Goal: Complete application form

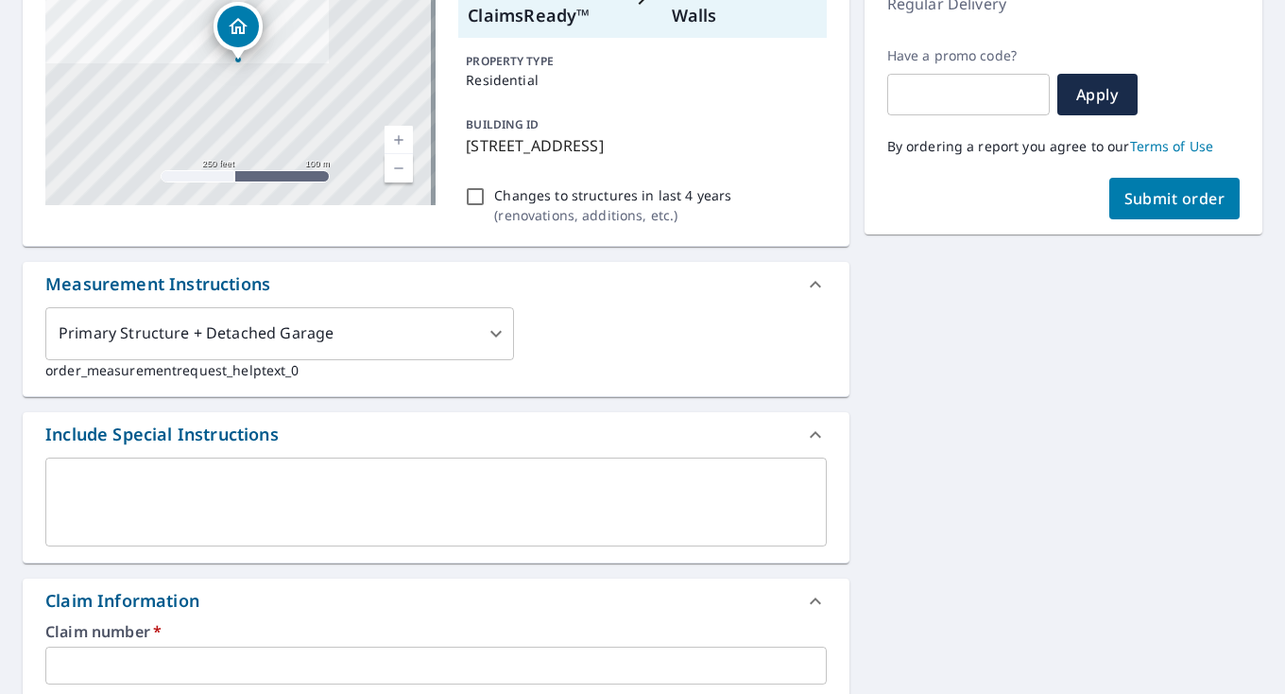
scroll to position [378, 0]
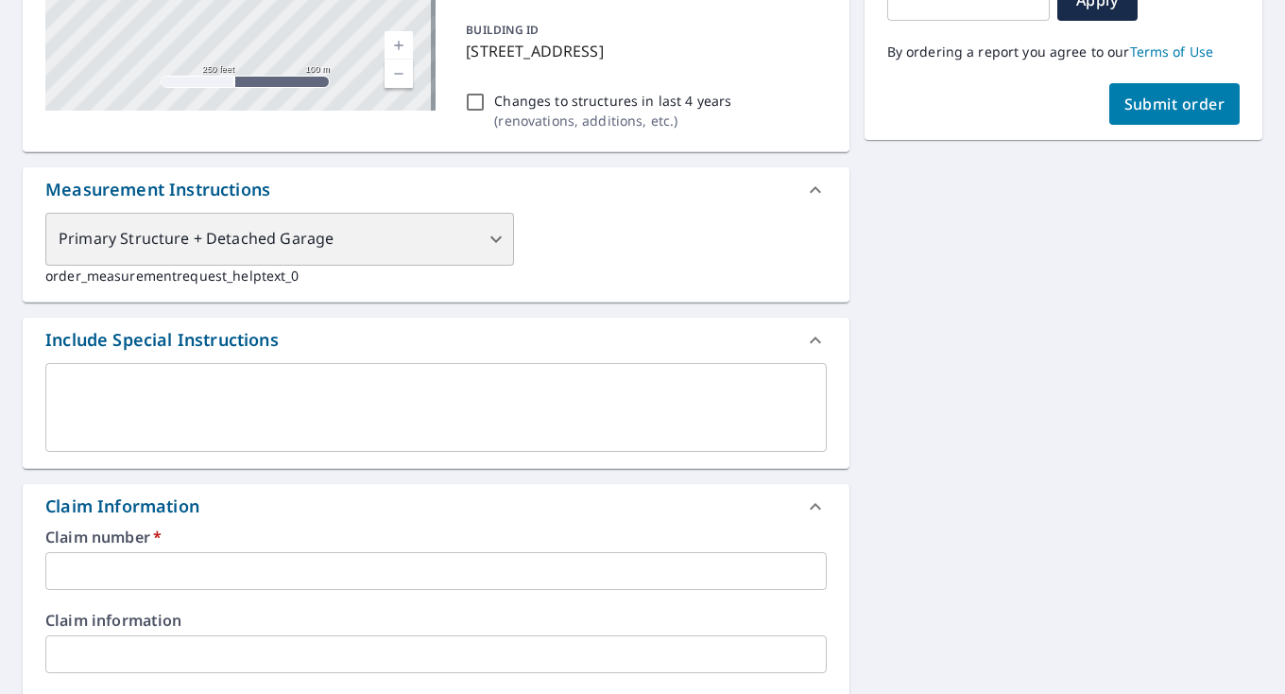
click at [497, 243] on div "Primary Structure + Detached Garage" at bounding box center [279, 239] width 469 height 53
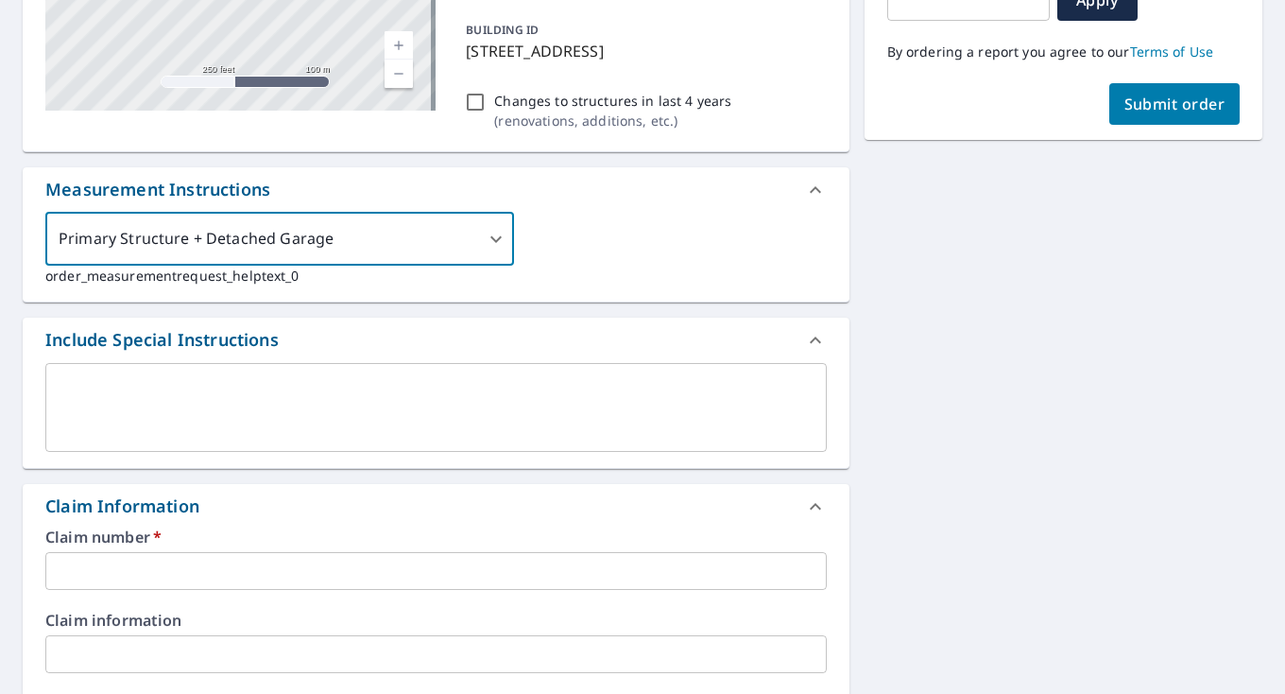
click at [573, 243] on div "Primary Structure + Detached Garage 1 ​ order_measurementrequest_helptext_0" at bounding box center [435, 249] width 781 height 73
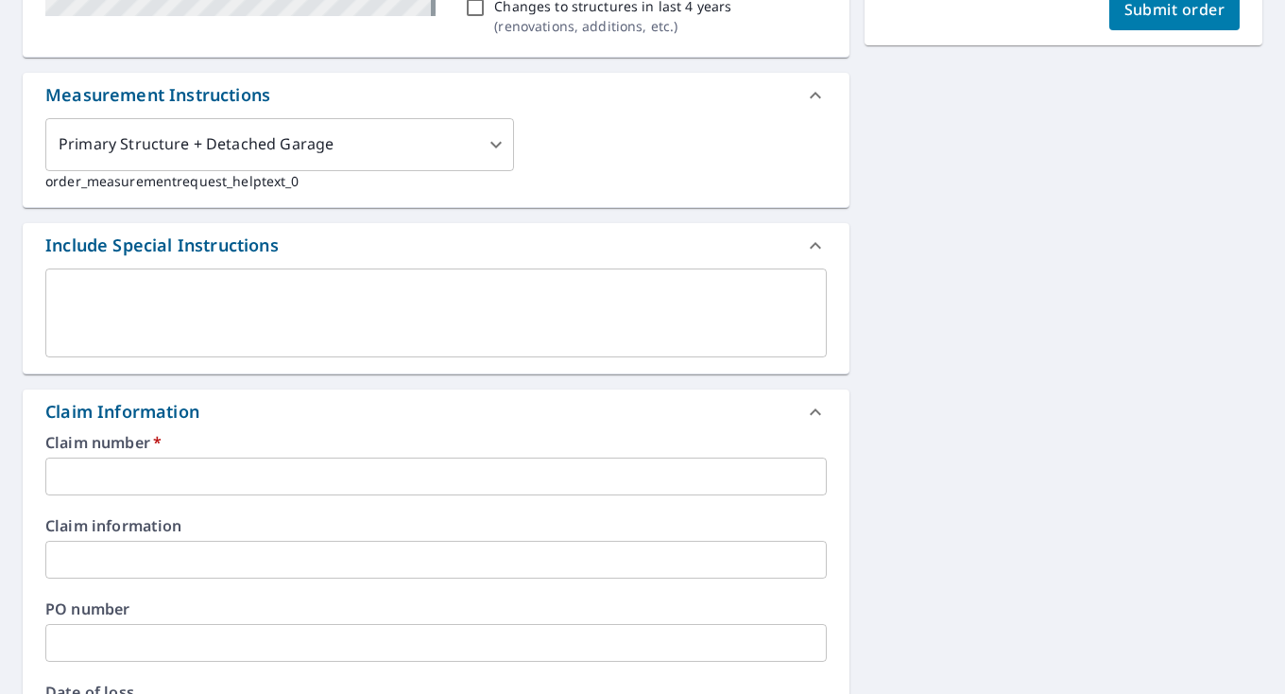
scroll to position [567, 0]
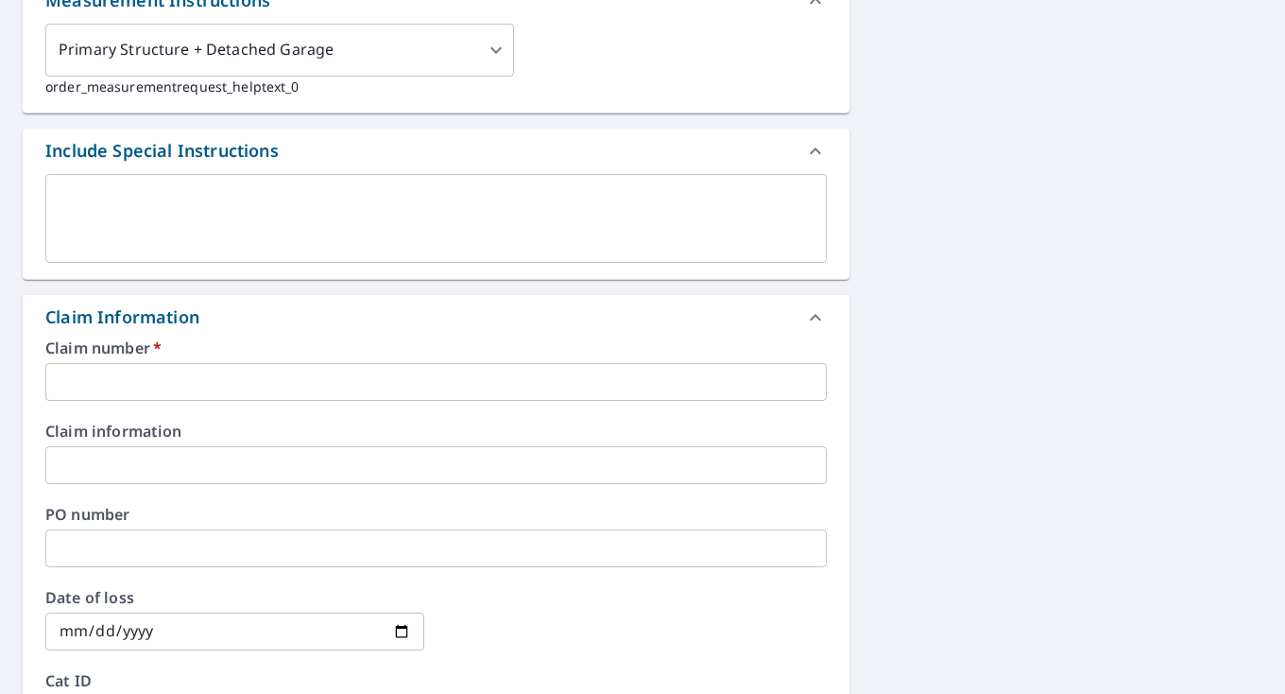
click at [161, 381] on input "text" at bounding box center [435, 382] width 781 height 38
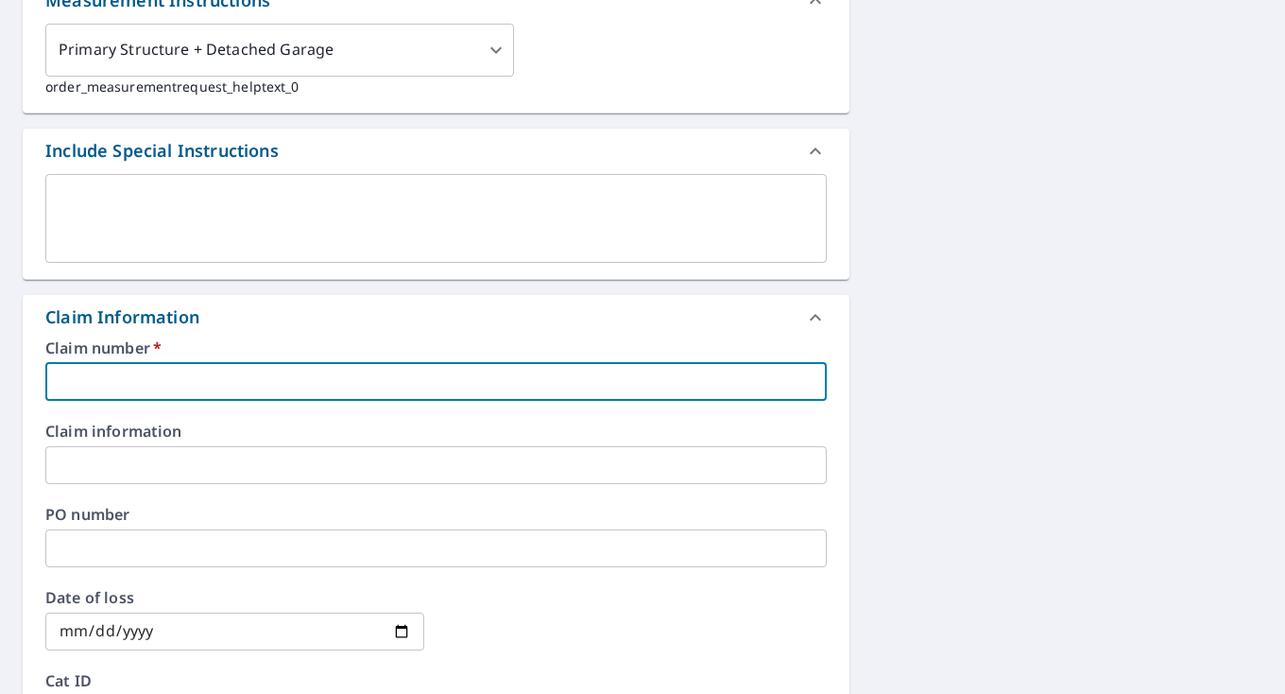
paste input "43-90P0-36M"
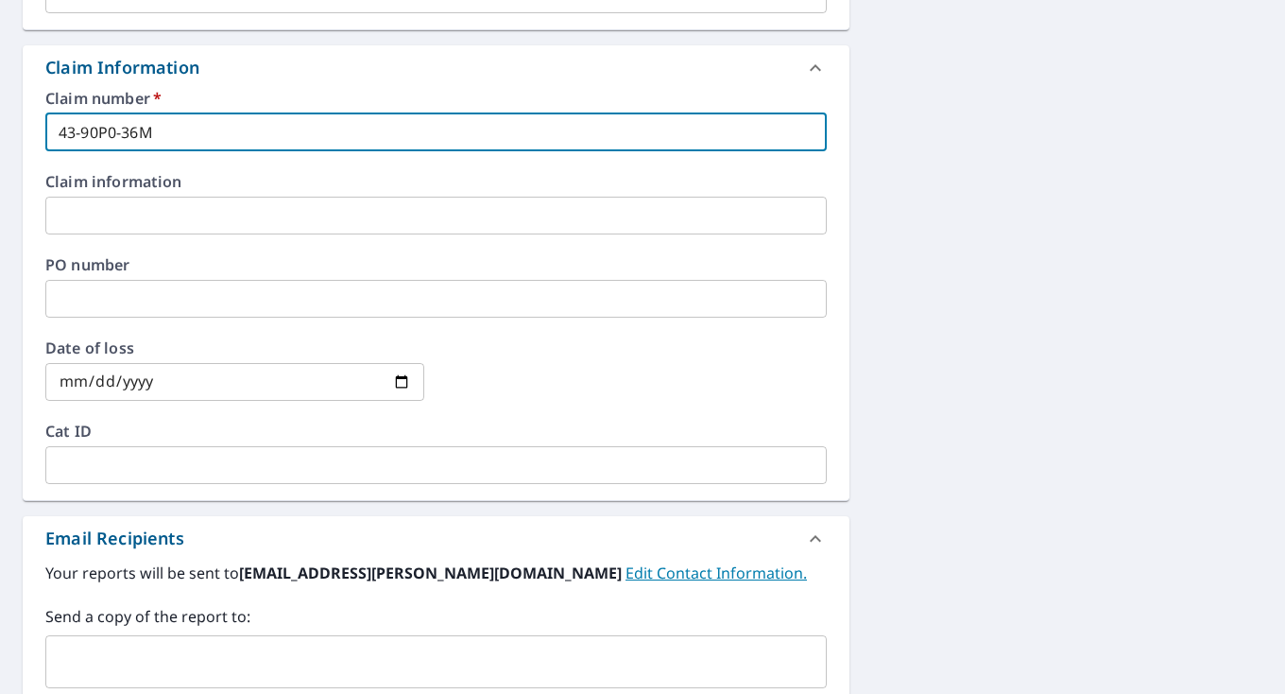
scroll to position [850, 0]
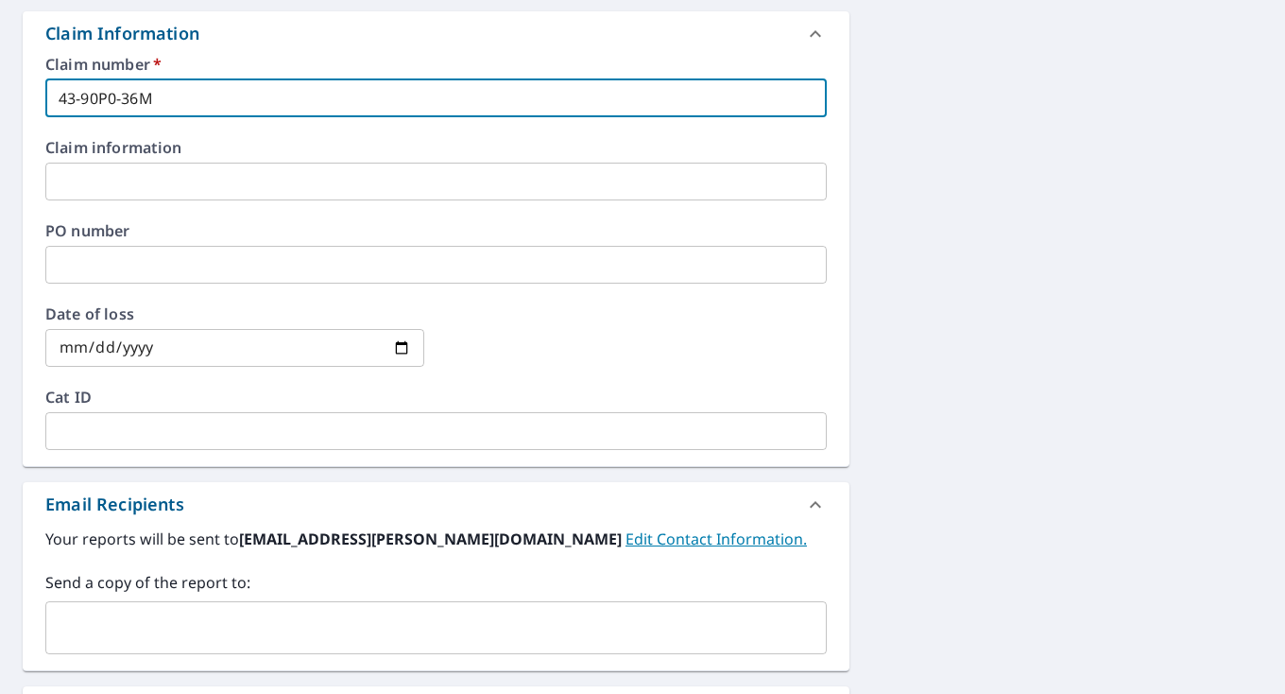
type input "43-90P0-36M"
click at [171, 336] on input "date" at bounding box center [234, 348] width 379 height 38
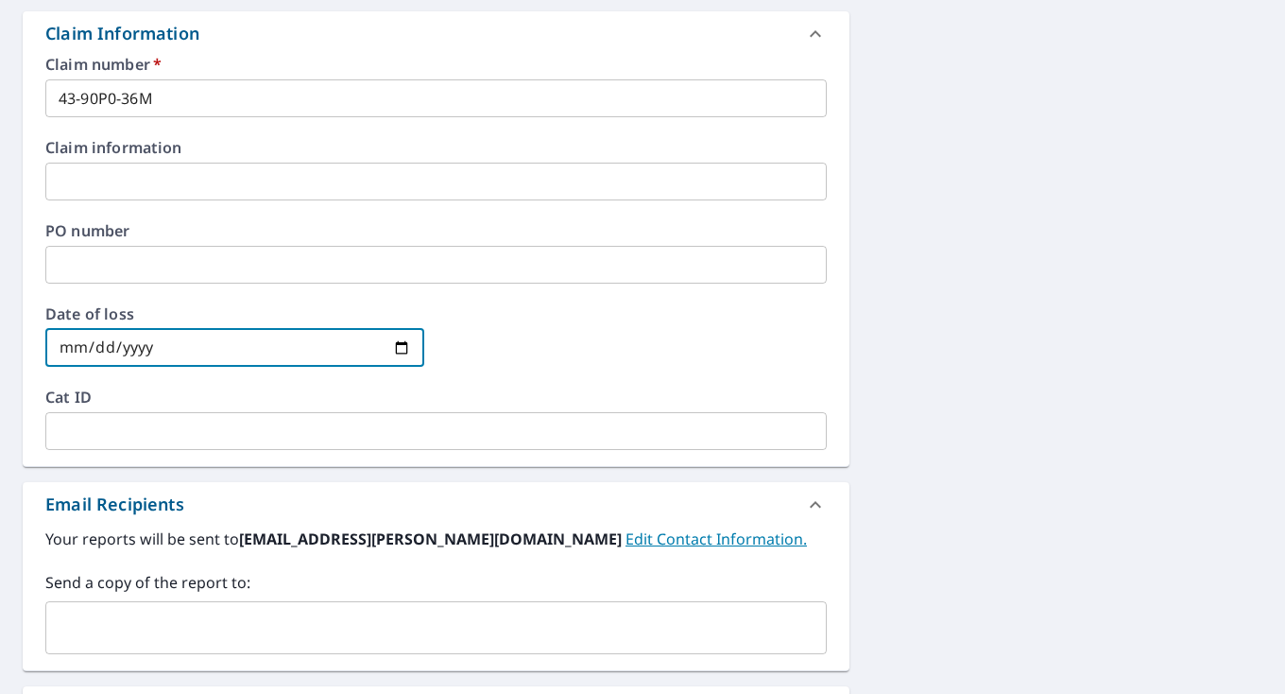
click at [171, 336] on input "date" at bounding box center [234, 348] width 379 height 38
click at [162, 335] on input "date" at bounding box center [234, 348] width 379 height 38
click at [163, 345] on input "date" at bounding box center [234, 348] width 379 height 38
click at [400, 347] on input "date" at bounding box center [234, 348] width 379 height 38
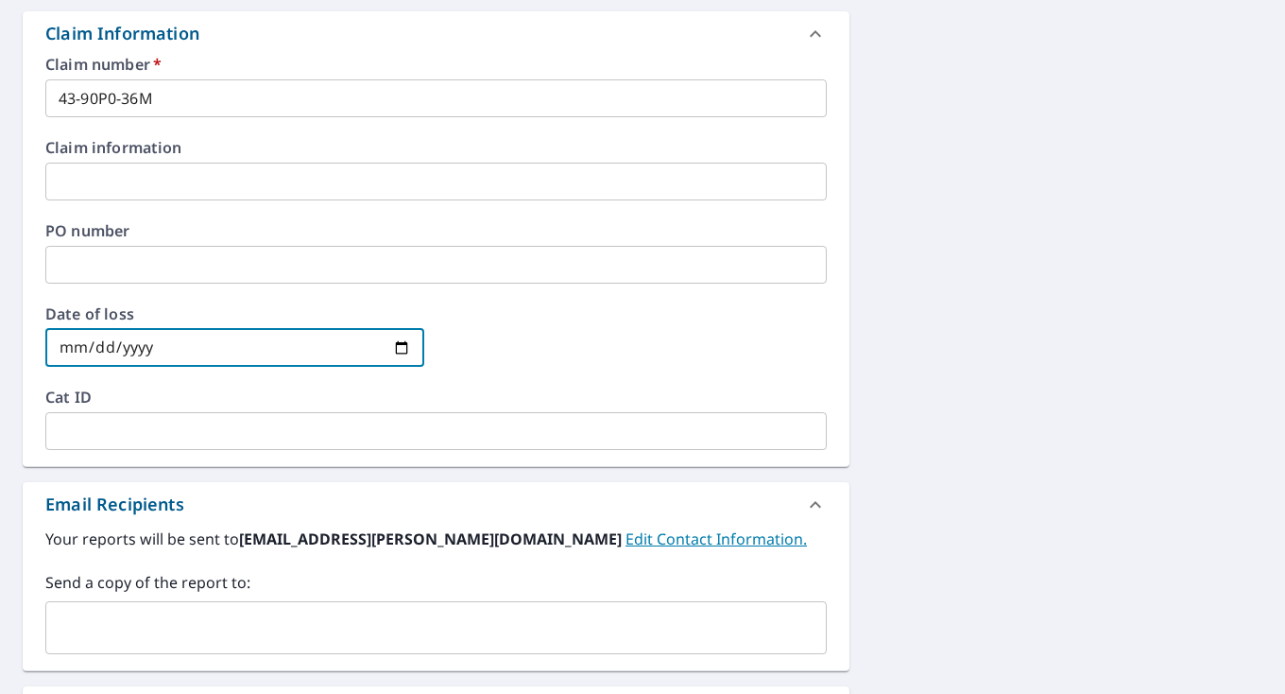
type input "[DATE]"
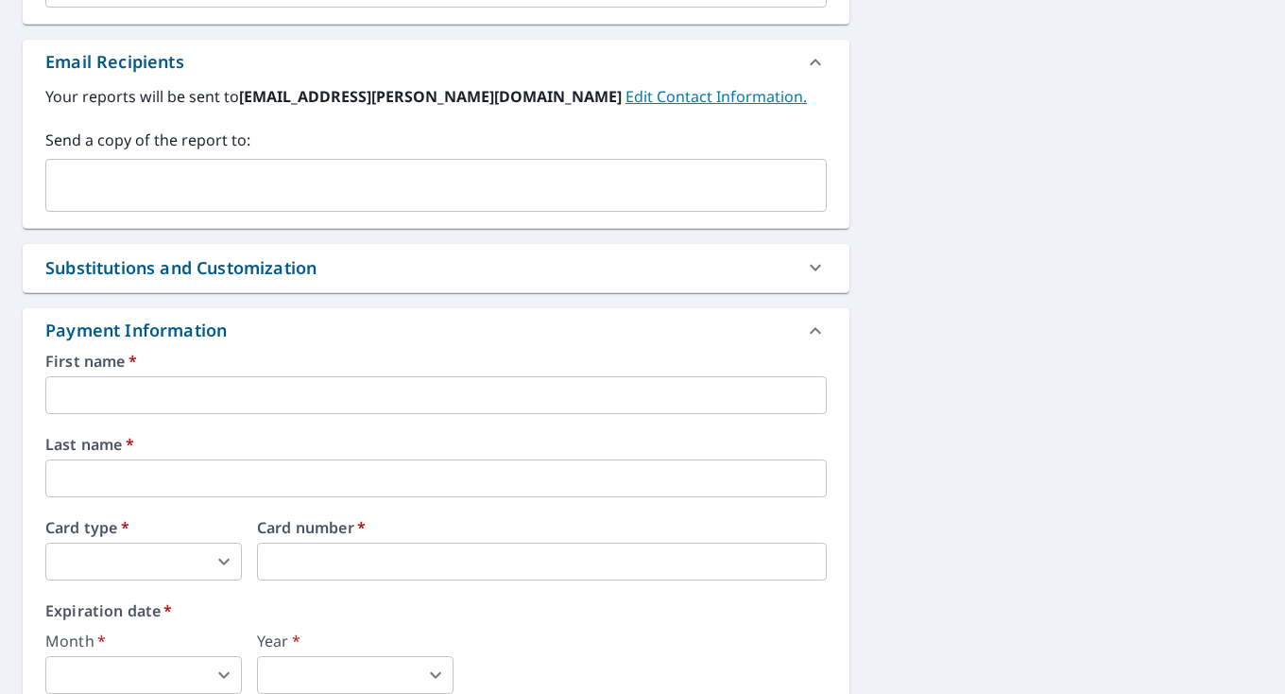
scroll to position [1323, 0]
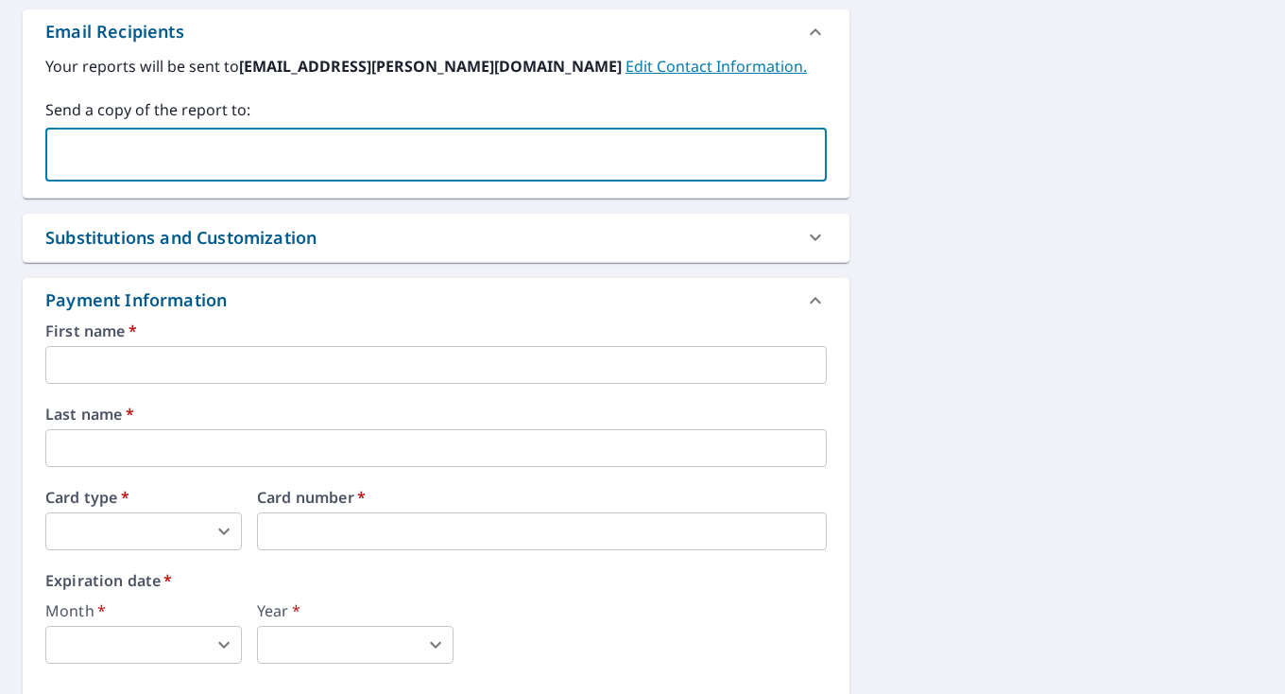
click at [616, 164] on input "text" at bounding box center [422, 155] width 736 height 36
type input "[EMAIL_ADDRESS][DOMAIN_NAME]"
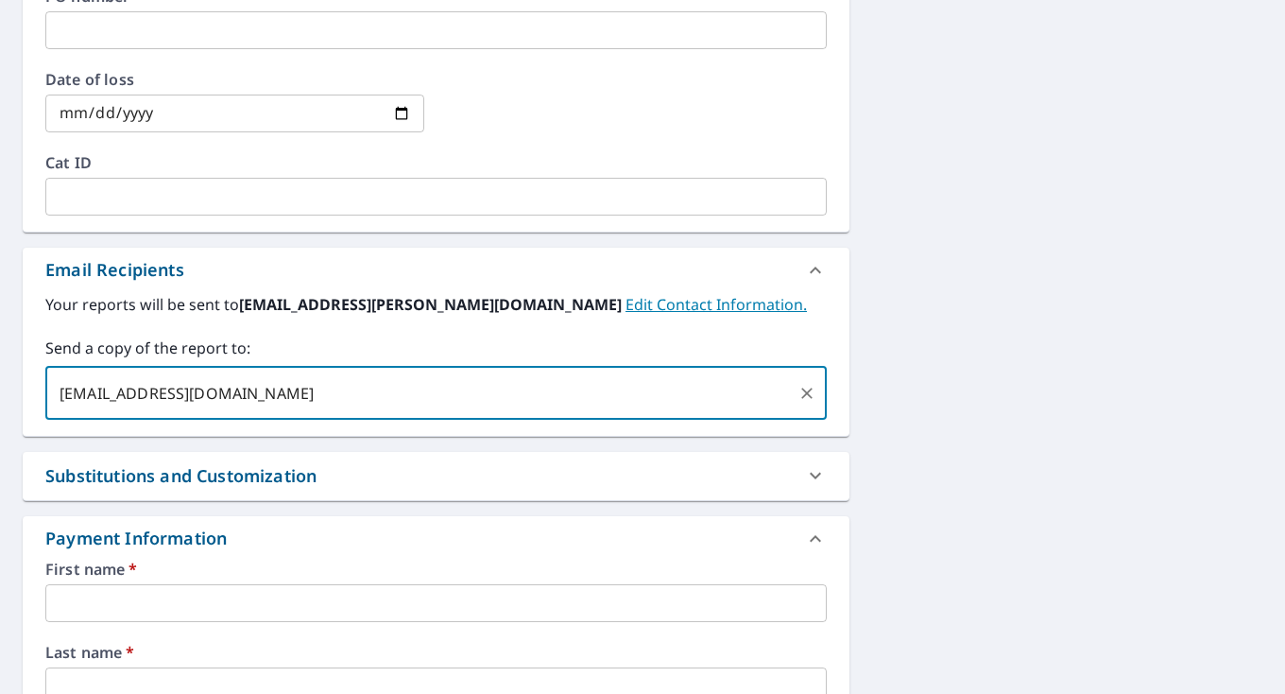
scroll to position [946, 0]
